Goal: Information Seeking & Learning: Learn about a topic

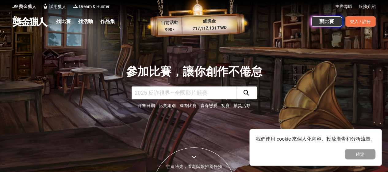
click at [29, 5] on span "獎金獵人" at bounding box center [27, 6] width 17 height 6
click at [110, 21] on link "作品集" at bounding box center [108, 21] width 20 height 9
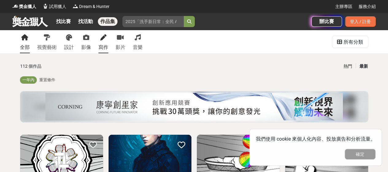
click at [106, 38] on icon at bounding box center [103, 37] width 6 height 6
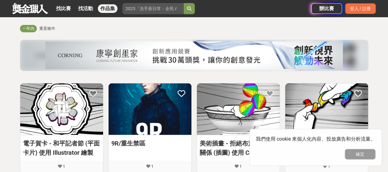
scroll to position [61, 0]
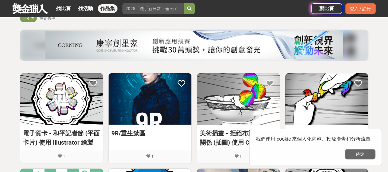
click at [349, 153] on button "確定" at bounding box center [360, 154] width 31 height 10
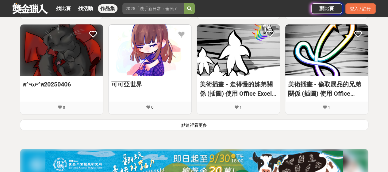
scroll to position [430, 0]
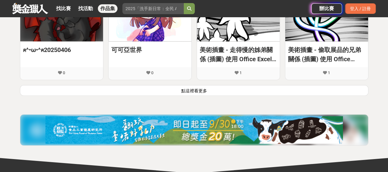
click at [214, 91] on button "點這裡看更多" at bounding box center [194, 90] width 349 height 11
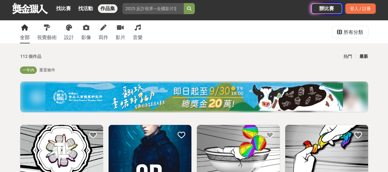
scroll to position [0, 0]
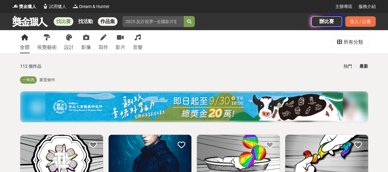
click at [66, 20] on link "找比賽" at bounding box center [64, 21] width 20 height 9
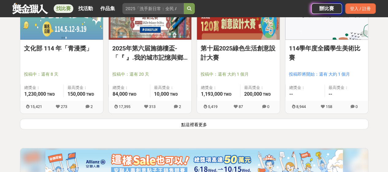
scroll to position [798, 0]
click at [180, 125] on button "點這裡看更多" at bounding box center [194, 123] width 349 height 11
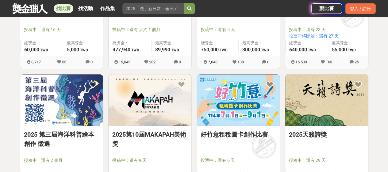
scroll to position [982, 0]
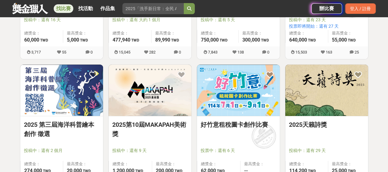
click at [343, 95] on img at bounding box center [327, 89] width 83 height 51
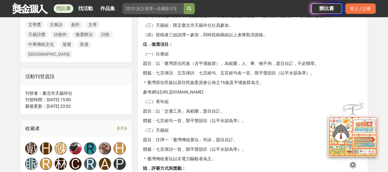
scroll to position [491, 0]
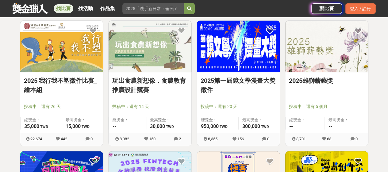
scroll to position [1167, 0]
